Goal: Task Accomplishment & Management: Use online tool/utility

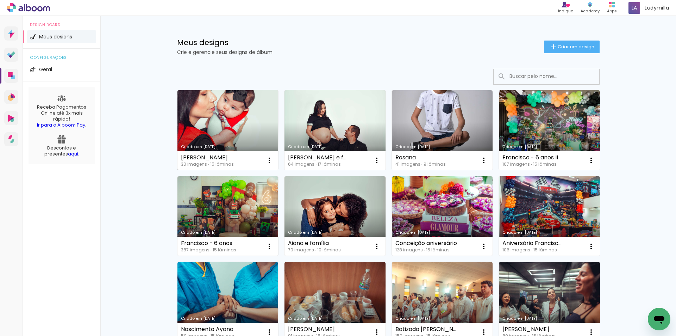
click at [250, 123] on link "Criado em [DATE]" at bounding box center [228, 130] width 101 height 80
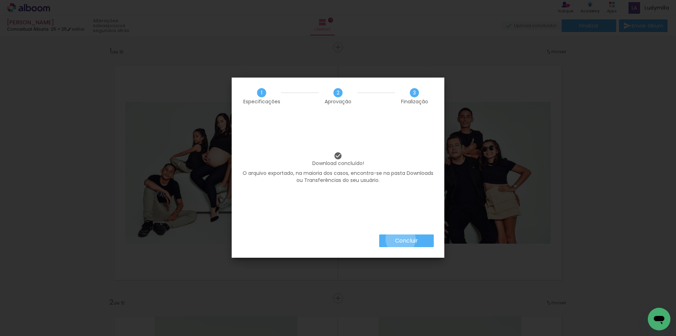
click at [0, 0] on slot "Concluir" at bounding box center [0, 0] width 0 height 0
